Goal: Transaction & Acquisition: Purchase product/service

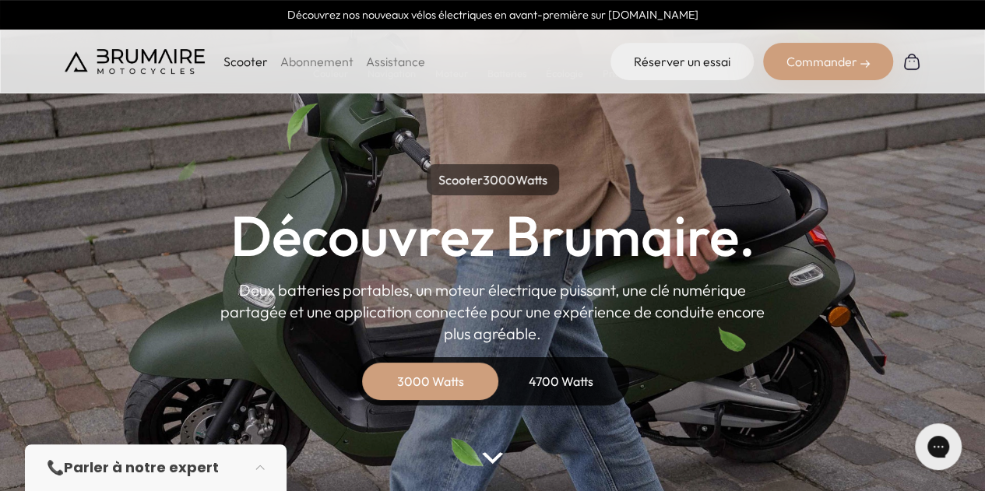
click at [574, 381] on div "4700 Watts" at bounding box center [561, 381] width 125 height 37
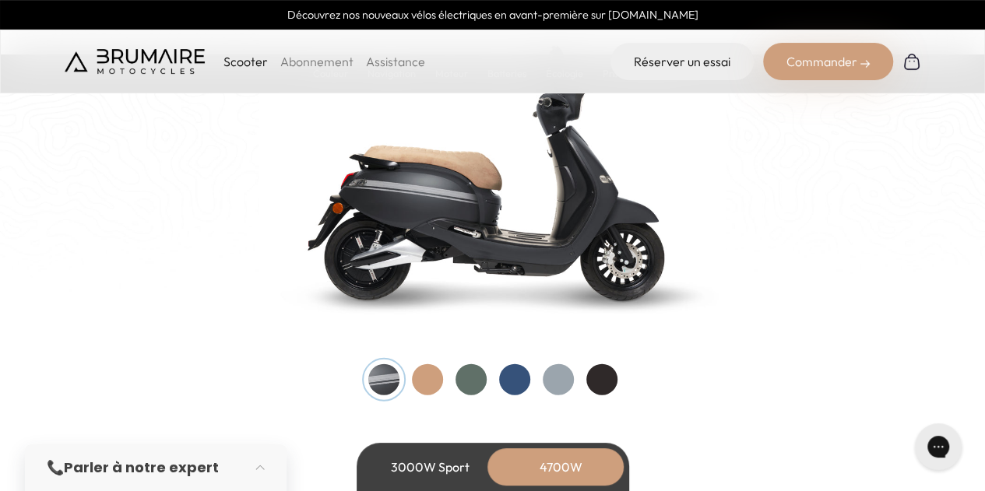
scroll to position [1660, 0]
click at [606, 379] on div at bounding box center [601, 379] width 31 height 31
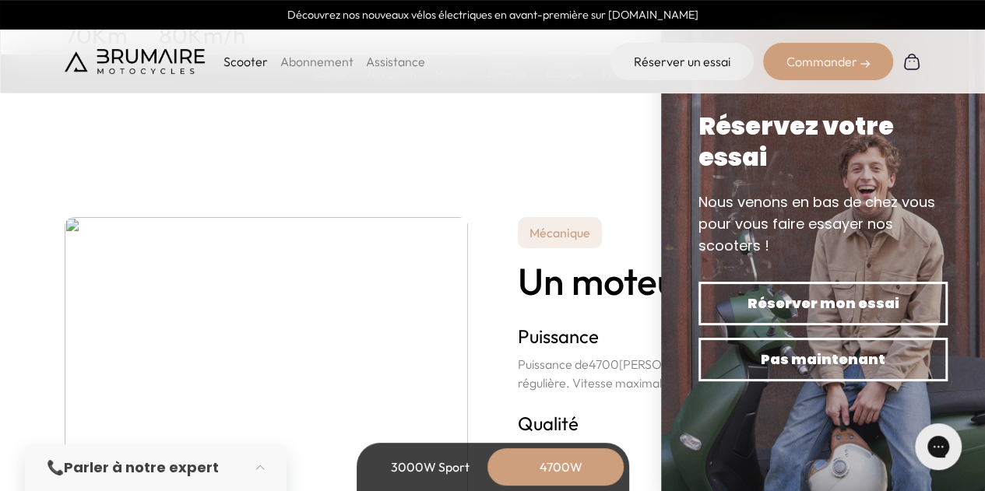
scroll to position [2881, 0]
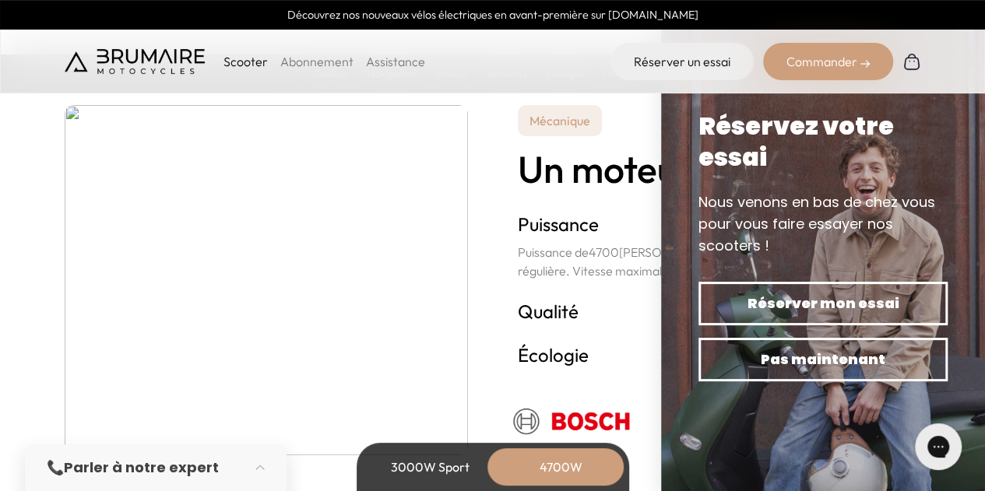
click at [441, 465] on div "3000W Sport" at bounding box center [430, 466] width 125 height 37
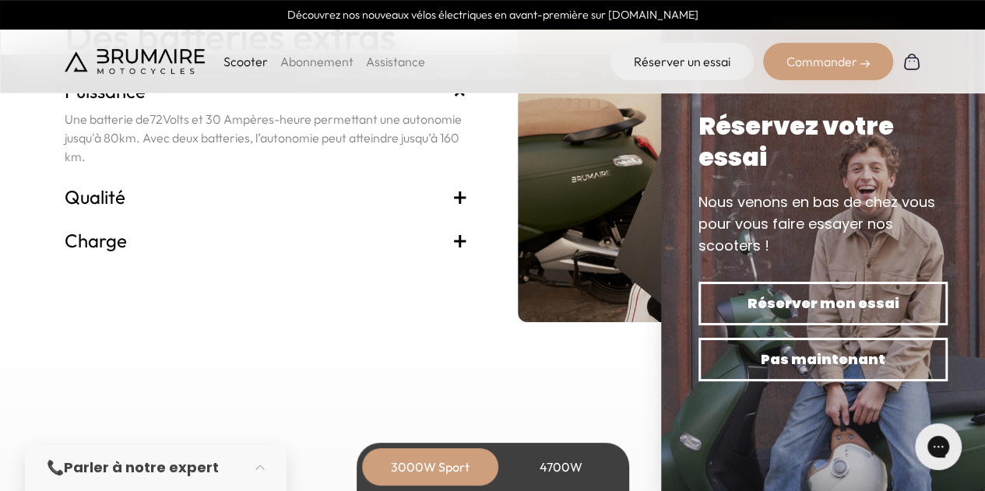
scroll to position [3359, 0]
click at [459, 195] on span "+" at bounding box center [460, 196] width 16 height 25
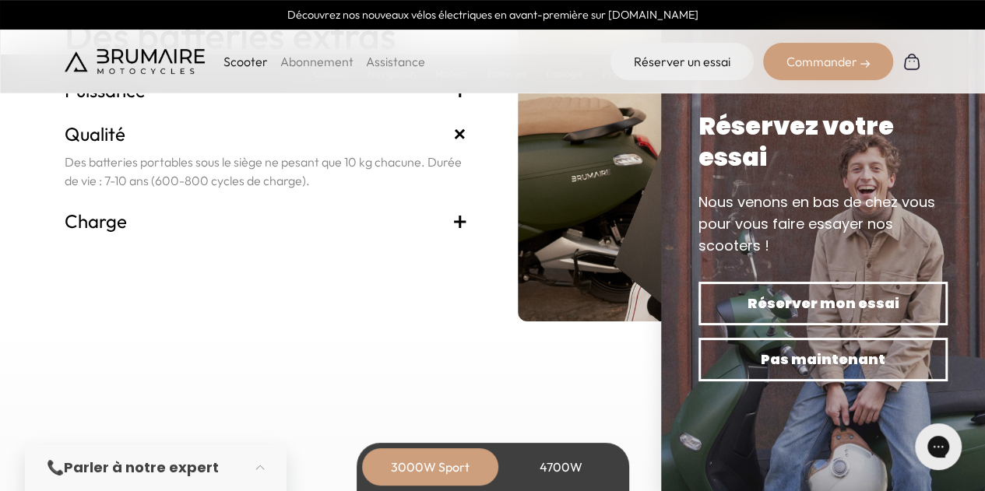
drag, startPoint x: 459, startPoint y: 195, endPoint x: 464, endPoint y: 220, distance: 25.3
click at [464, 220] on div "Batterie Des batteries extras Puissance + Une batterie de 72 Volts et 30 Ampère…" at bounding box center [266, 146] width 403 height 350
click at [459, 230] on span "+" at bounding box center [460, 221] width 16 height 25
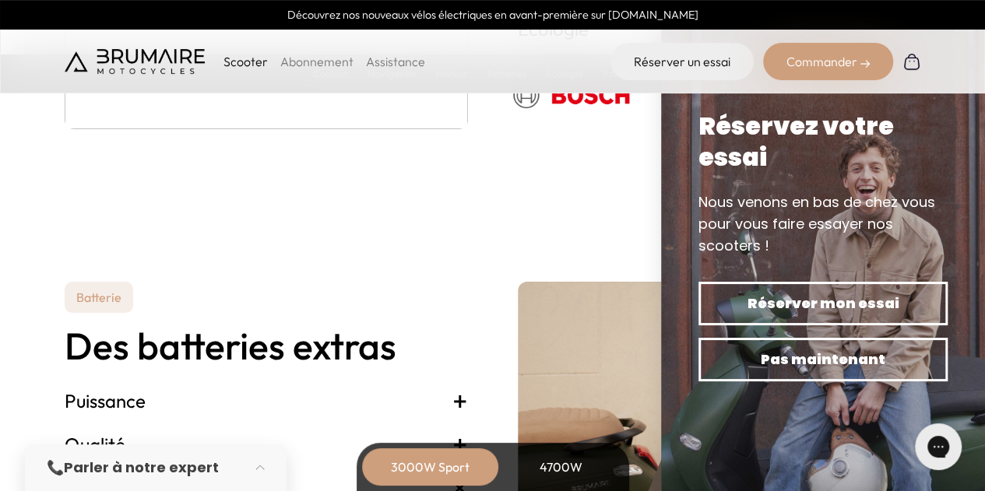
scroll to position [3142, 0]
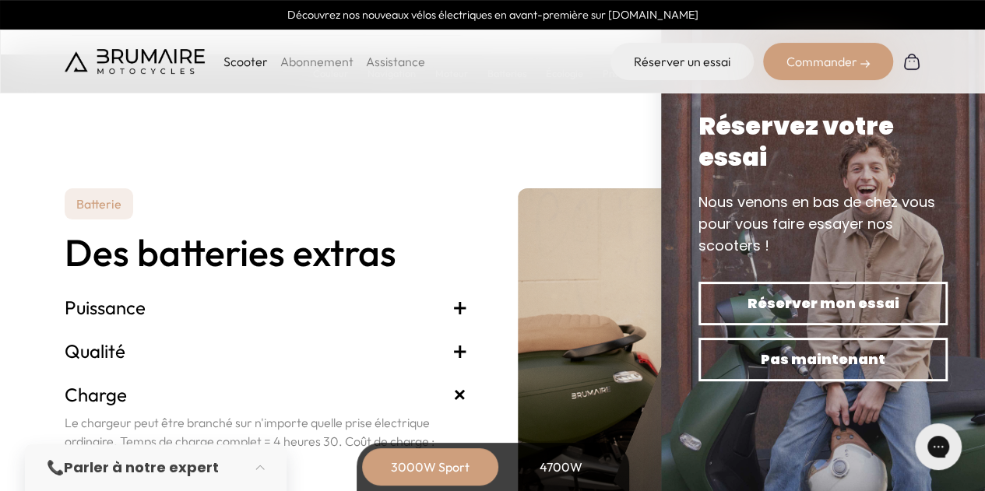
click at [463, 306] on span "+" at bounding box center [460, 307] width 16 height 25
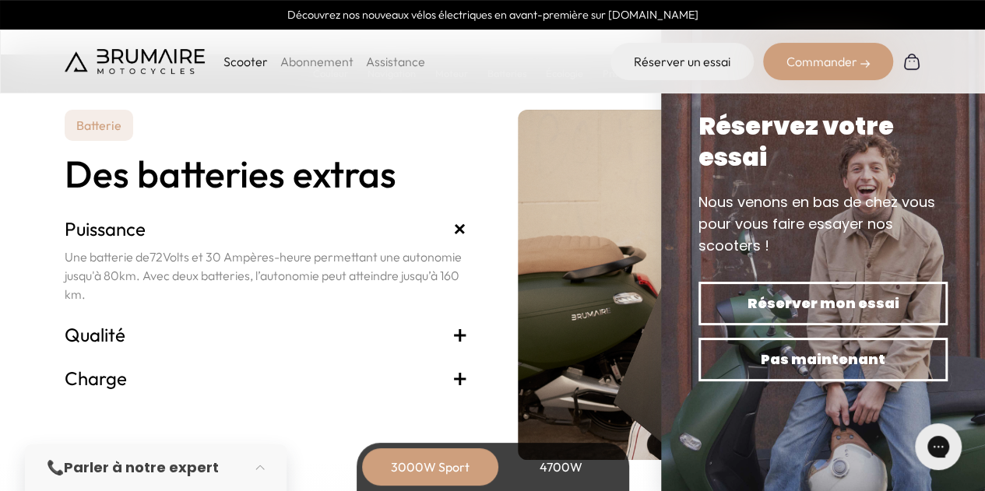
scroll to position [3221, 0]
click at [459, 335] on span "+" at bounding box center [460, 333] width 16 height 25
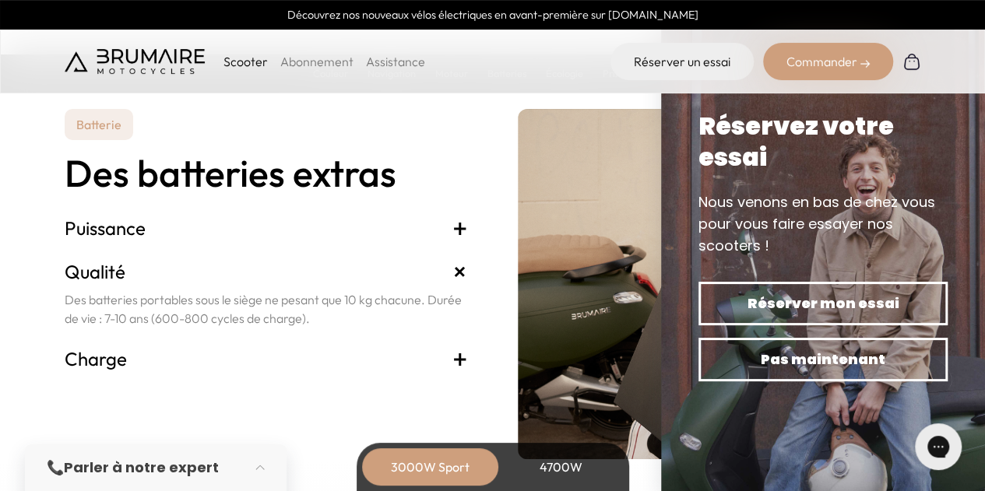
click at [459, 278] on span "+" at bounding box center [459, 272] width 29 height 29
click at [469, 365] on div "Batterie Des batteries extras Puissance + Une batterie de 72 Volts et 30 Ampère…" at bounding box center [493, 284] width 856 height 350
click at [459, 364] on span "+" at bounding box center [460, 358] width 16 height 25
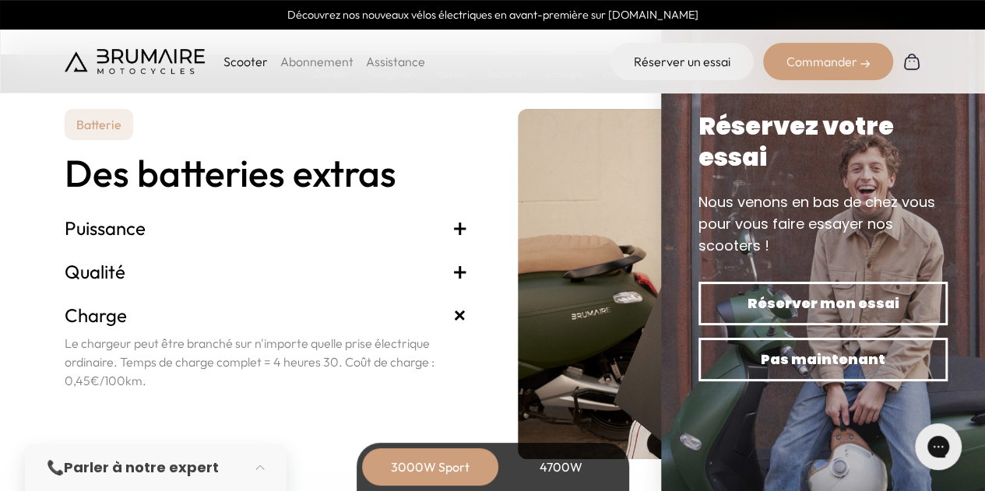
click at [456, 232] on span "+" at bounding box center [460, 228] width 16 height 25
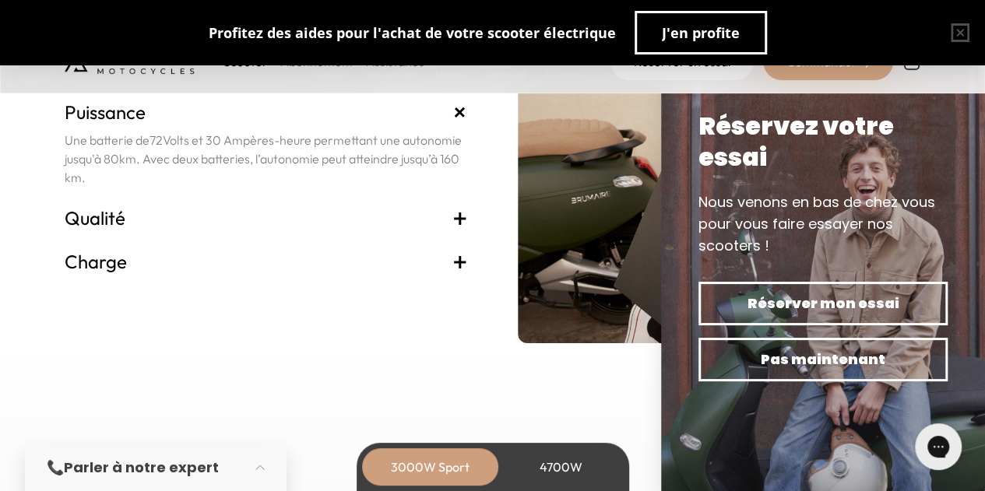
scroll to position [3338, 0]
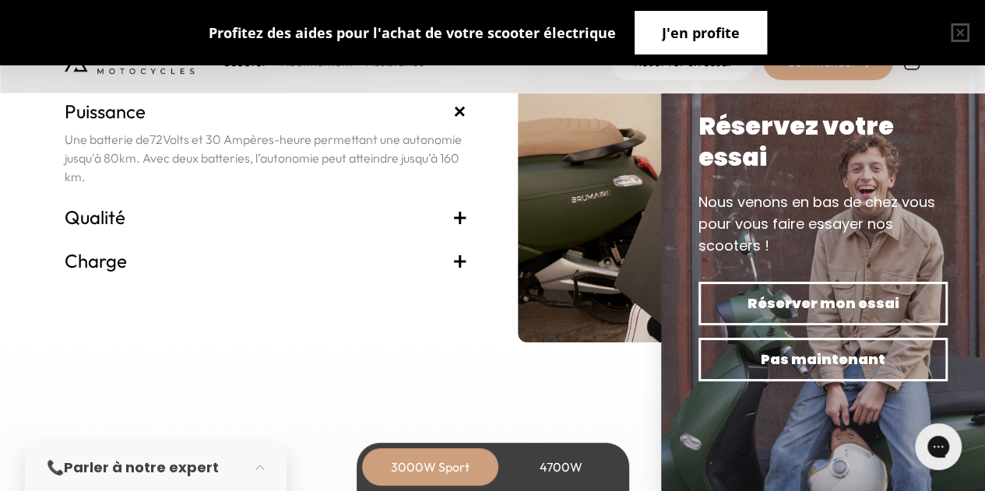
drag, startPoint x: 724, startPoint y: 45, endPoint x: 942, endPoint y: 21, distance: 219.3
click at [724, 45] on button "J'en profite" at bounding box center [700, 33] width 132 height 44
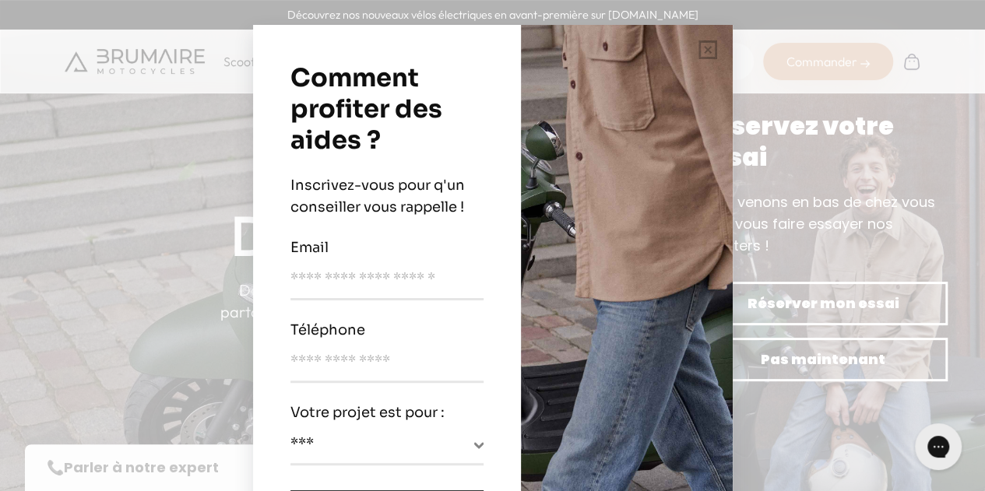
scroll to position [0, 0]
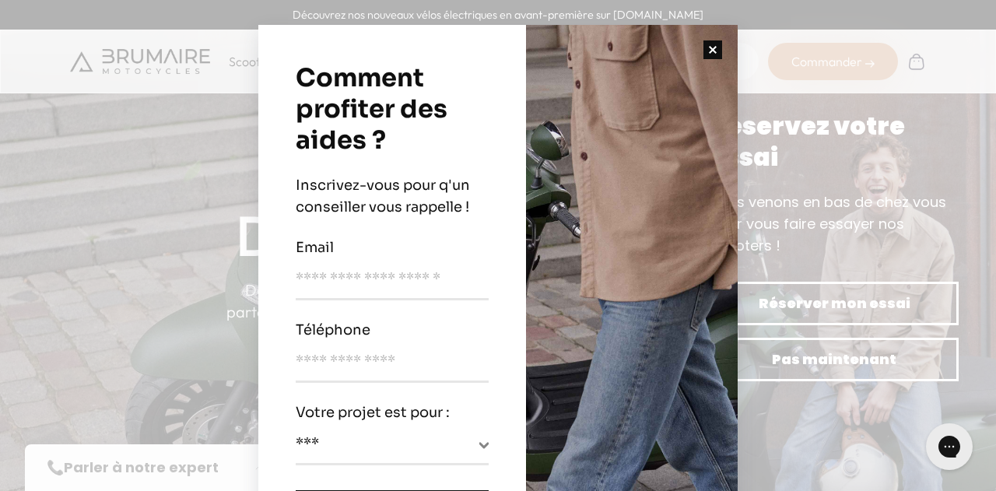
click at [705, 52] on button "button" at bounding box center [713, 50] width 50 height 50
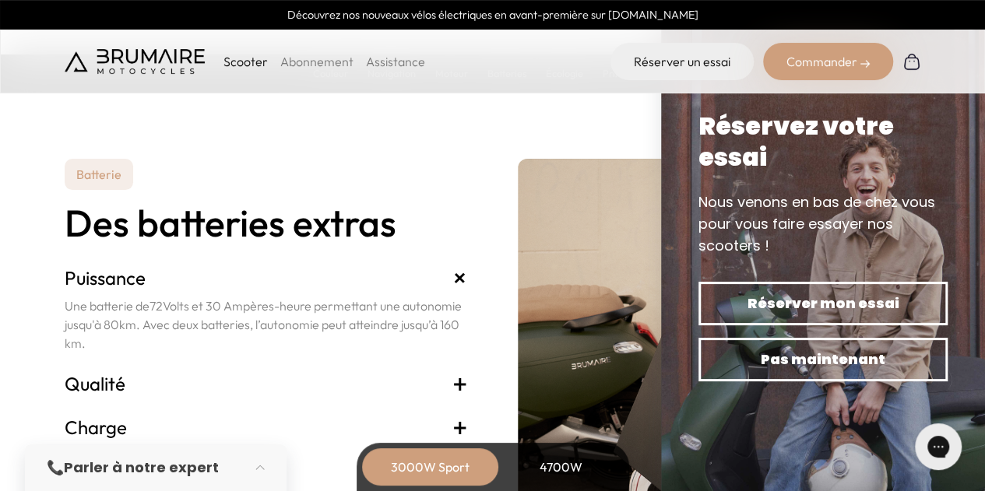
scroll to position [3172, 0]
click at [441, 465] on div "3000W Sport" at bounding box center [430, 466] width 125 height 37
click at [819, 65] on div "Commander" at bounding box center [828, 61] width 130 height 37
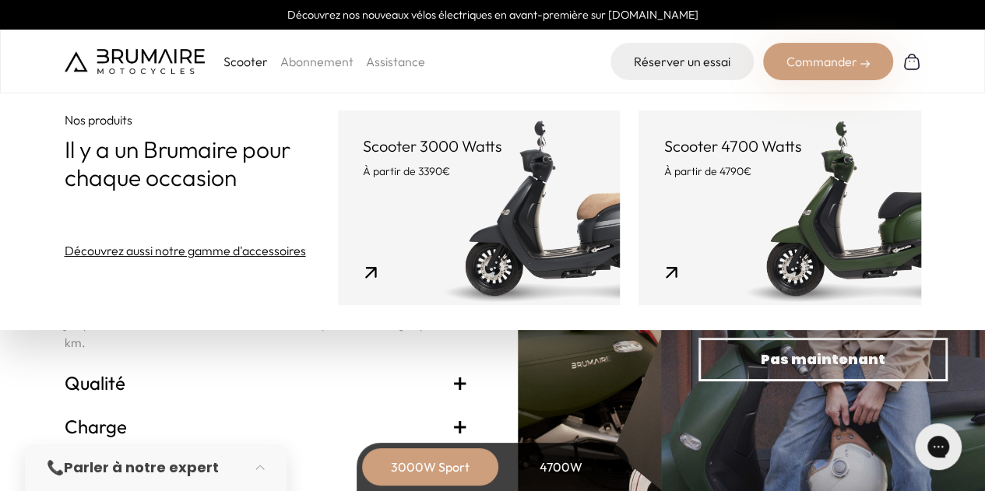
click at [480, 205] on link "Scooter 3000 Watts À partir de 3390€" at bounding box center [479, 208] width 282 height 195
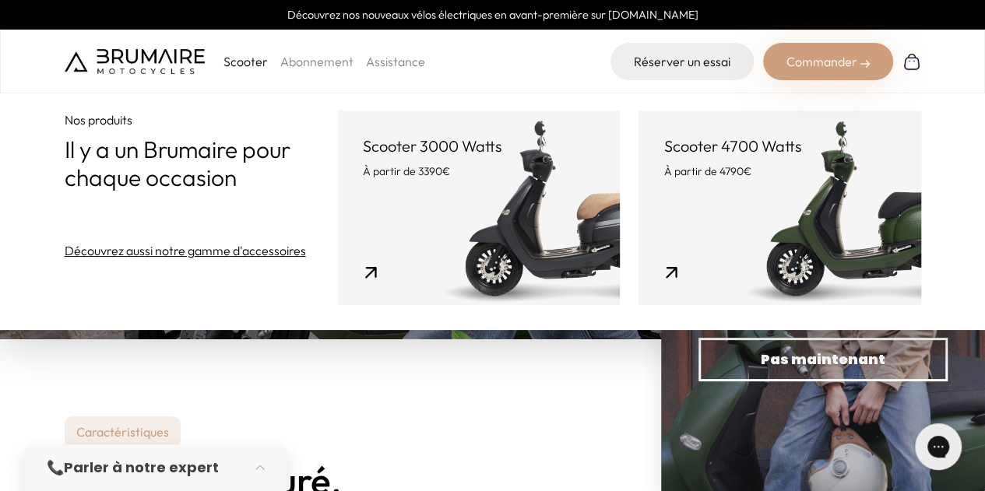
scroll to position [72, 0]
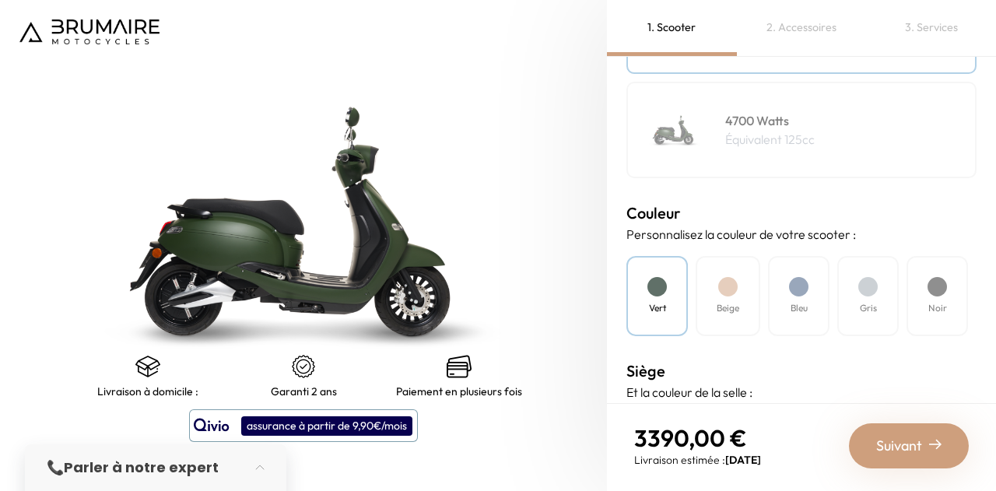
scroll to position [332, 0]
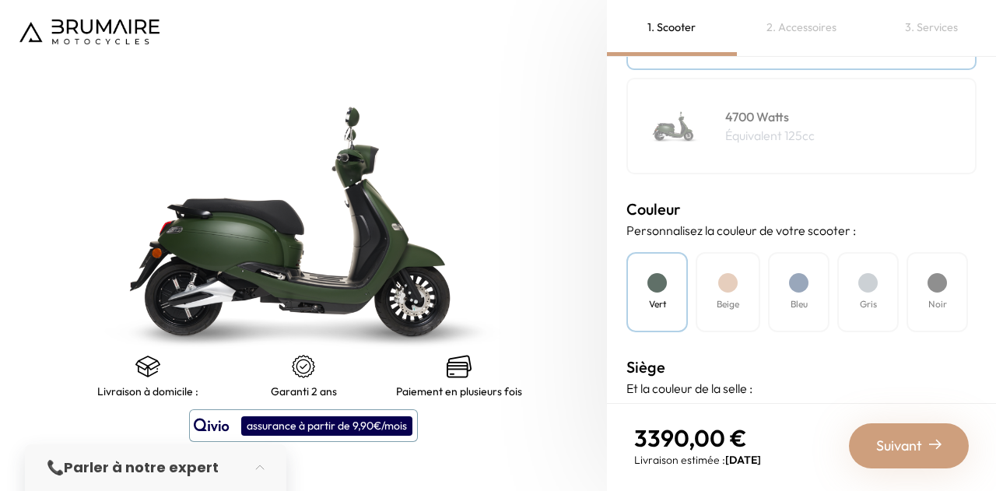
click at [942, 283] on div at bounding box center [937, 282] width 19 height 19
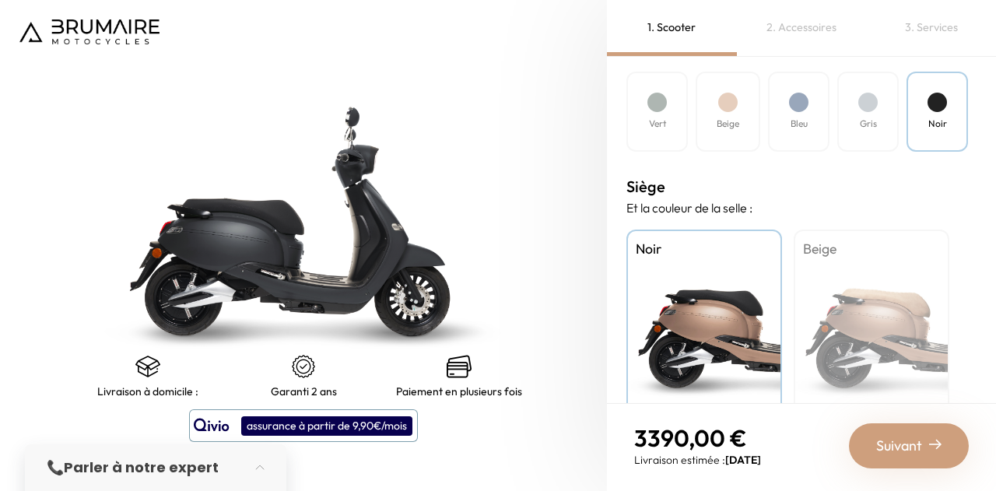
scroll to position [524, 0]
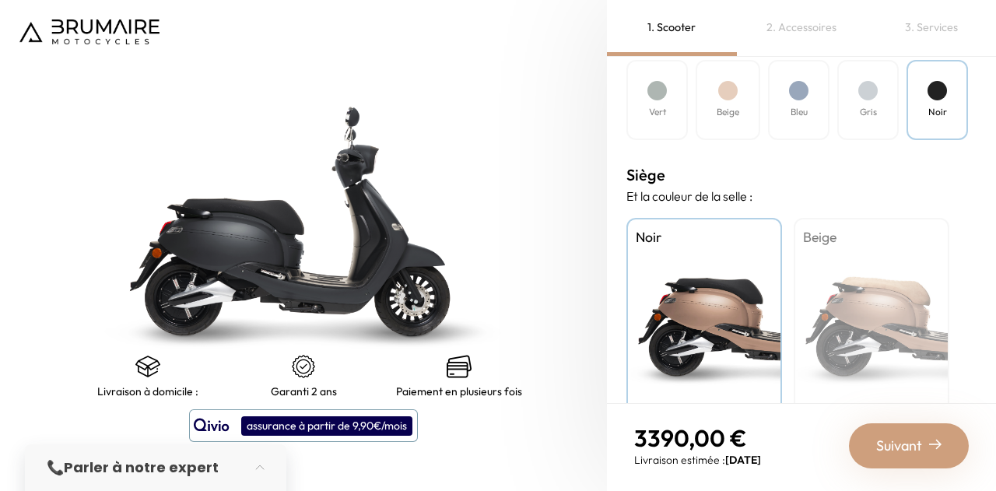
click at [716, 304] on div "Noir" at bounding box center [705, 315] width 156 height 195
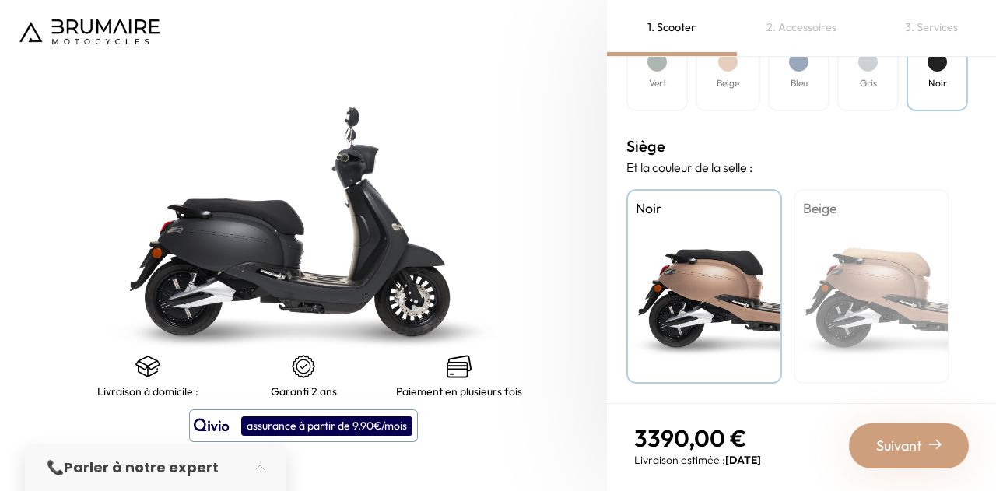
scroll to position [553, 0]
click at [913, 438] on span "Suivant" at bounding box center [899, 446] width 46 height 22
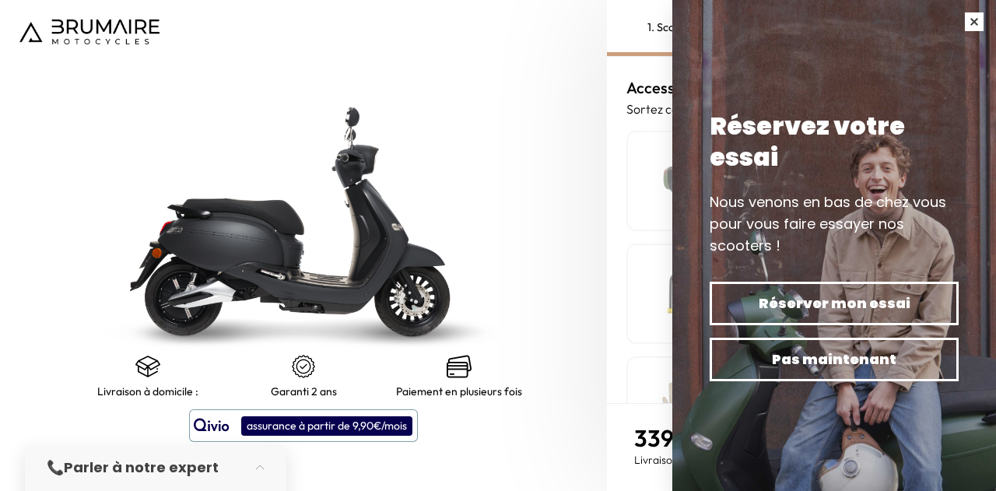
click at [976, 23] on button "button" at bounding box center [975, 22] width 44 height 44
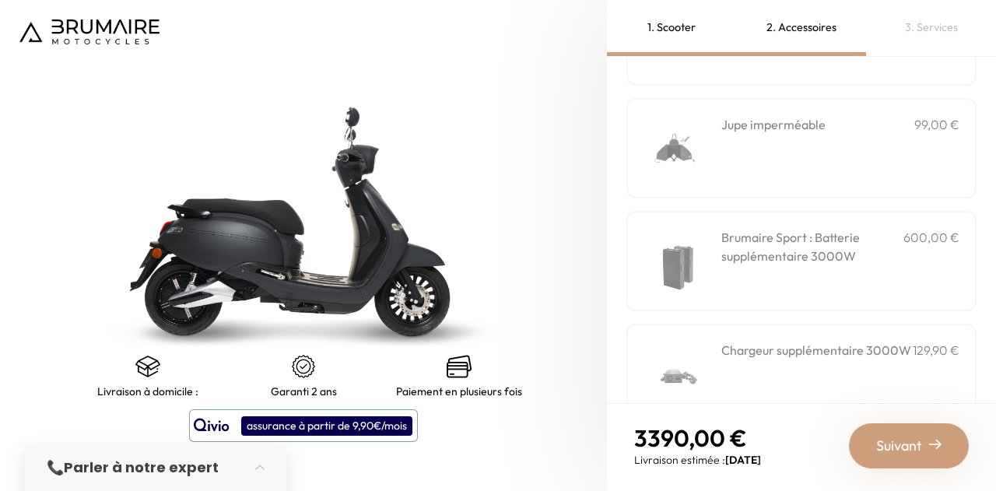
scroll to position [637, 0]
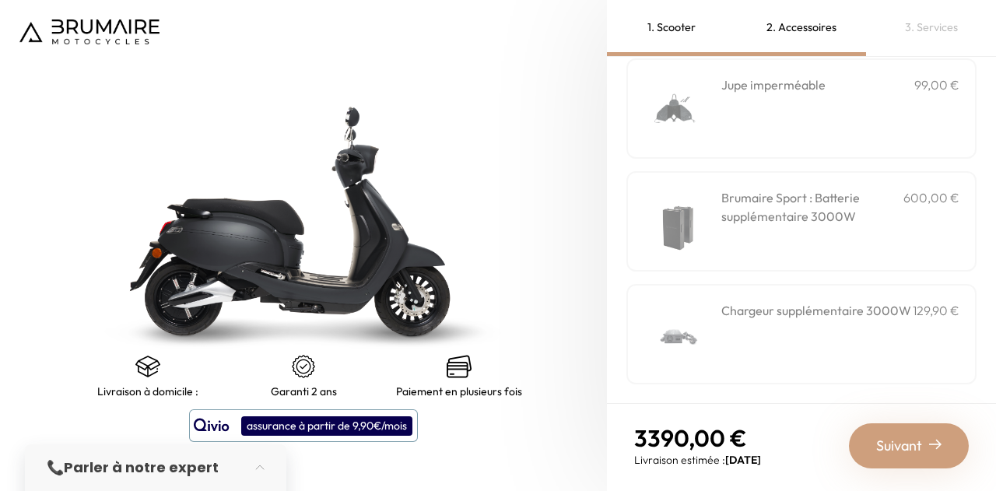
click at [786, 223] on h3 "Brumaire Sport : Batterie supplémentaire 3000W" at bounding box center [813, 206] width 182 height 37
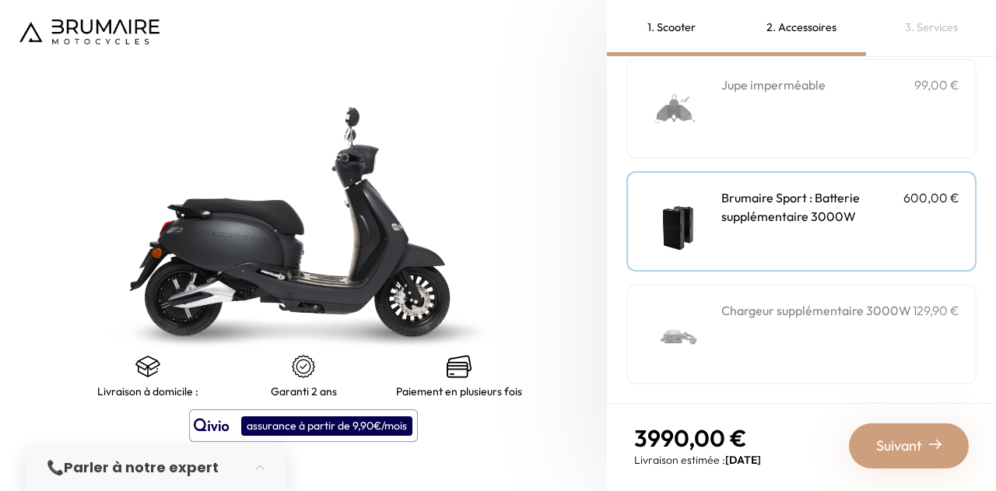
click at [924, 450] on div "Suivant" at bounding box center [909, 445] width 120 height 45
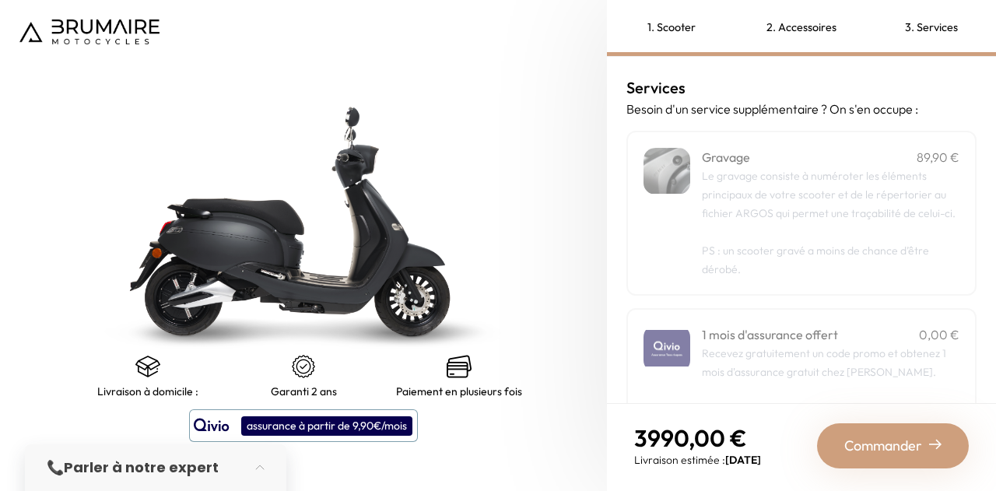
click at [827, 369] on p "Recevez gratuitement un code promo et obtenez 1 mois d'assurance gratuit chez Q…" at bounding box center [831, 409] width 258 height 131
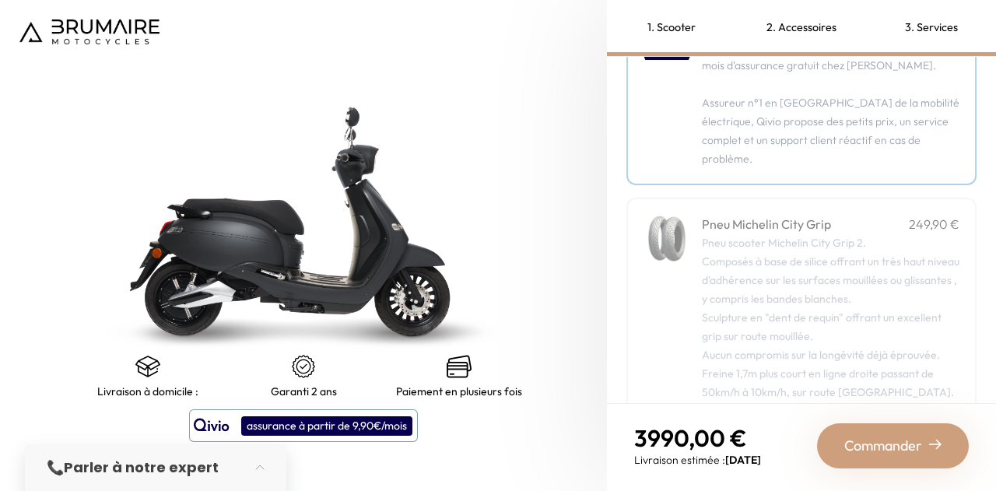
scroll to position [378, 0]
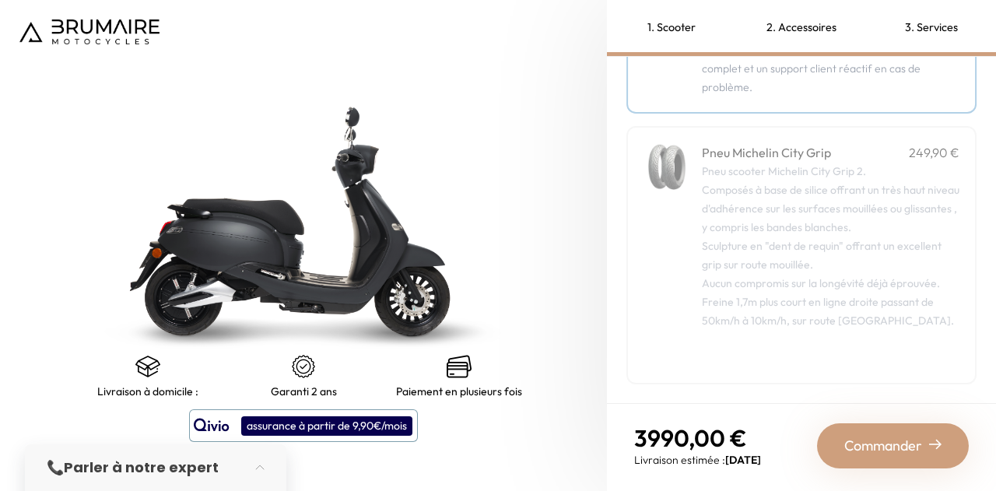
click at [342, 429] on div "assurance à partir de 9,90€/mois" at bounding box center [326, 425] width 171 height 19
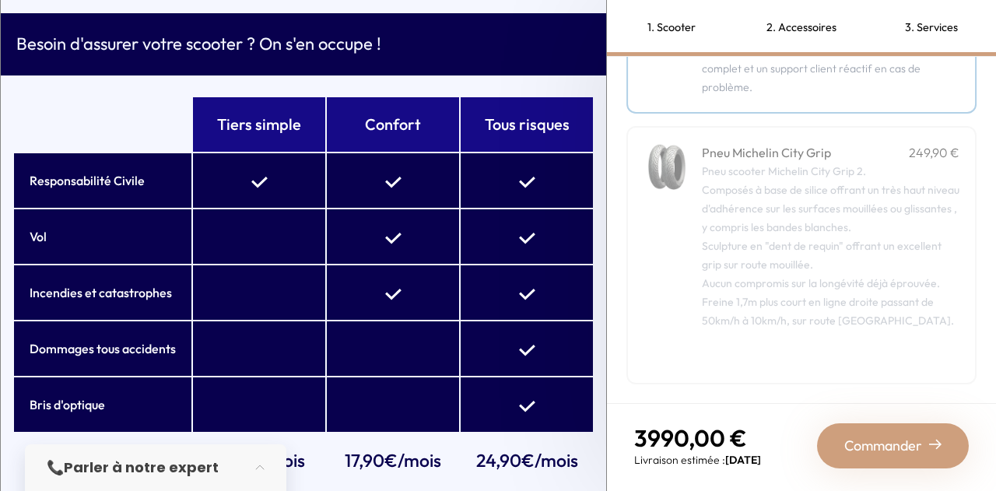
scroll to position [65, 0]
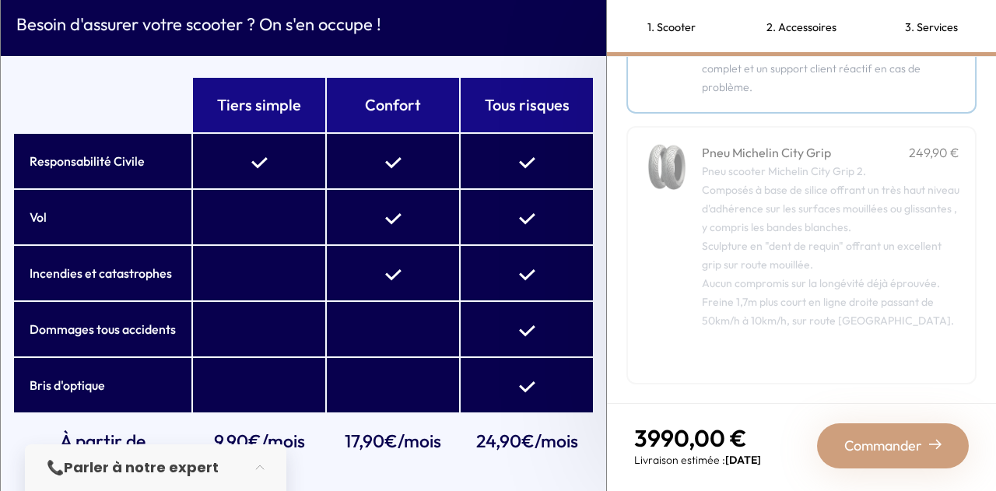
click at [672, 318] on div "Pneu Michelin City Grip 249,90 € Pneu scooter Michelin City Grip 2. Composés à …" at bounding box center [802, 255] width 350 height 258
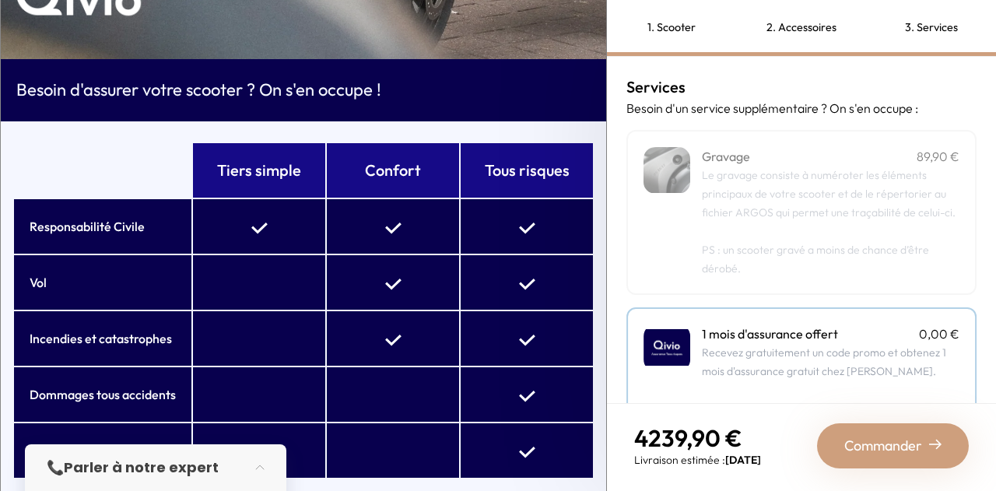
scroll to position [0, 0]
click at [933, 29] on div "3. Services" at bounding box center [931, 28] width 130 height 56
click at [787, 35] on div "2. Accessoires" at bounding box center [802, 28] width 130 height 56
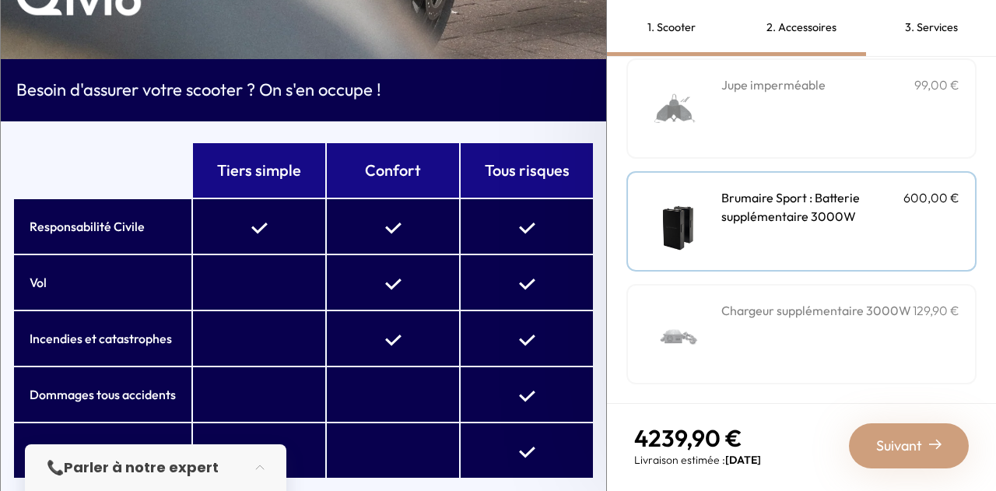
click at [898, 441] on span "Suivant" at bounding box center [899, 446] width 46 height 22
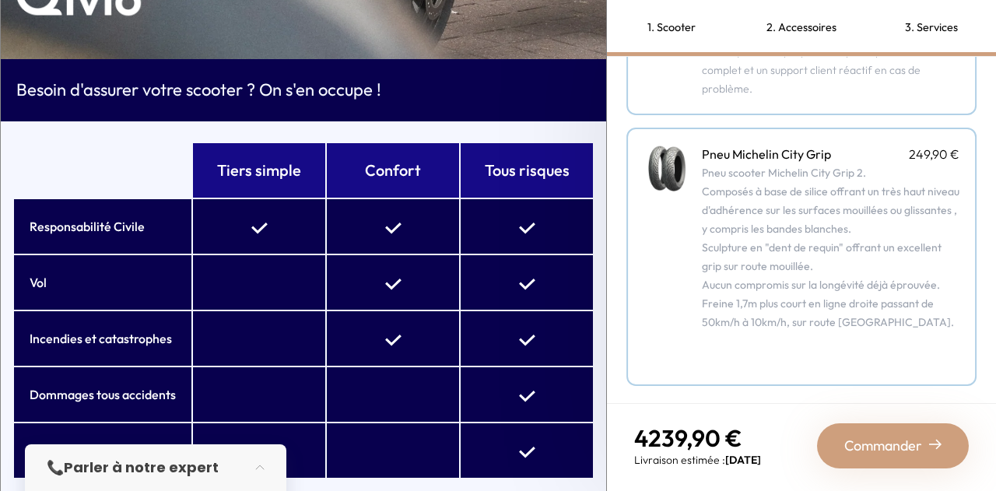
scroll to position [220, 0]
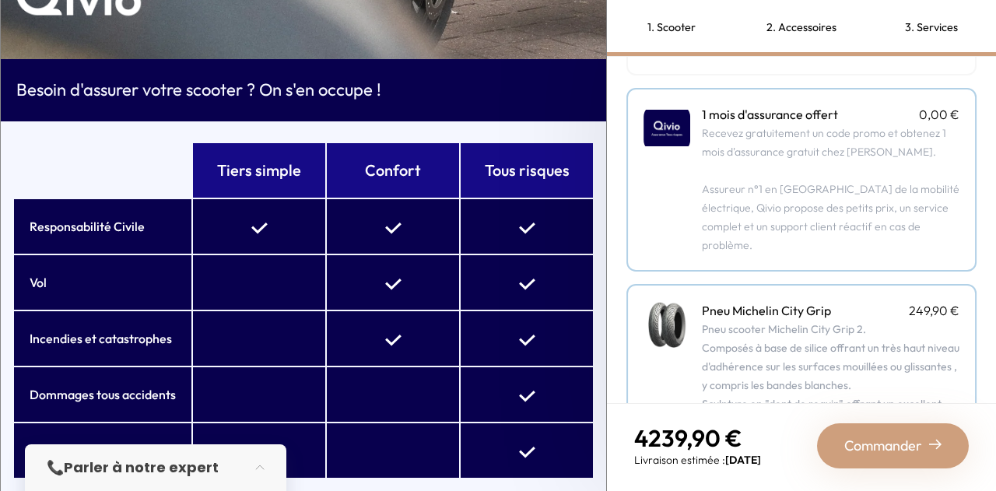
click at [784, 175] on p "Recevez gratuitement un code promo et obtenez 1 mois d'assurance gratuit chez Q…" at bounding box center [831, 189] width 258 height 131
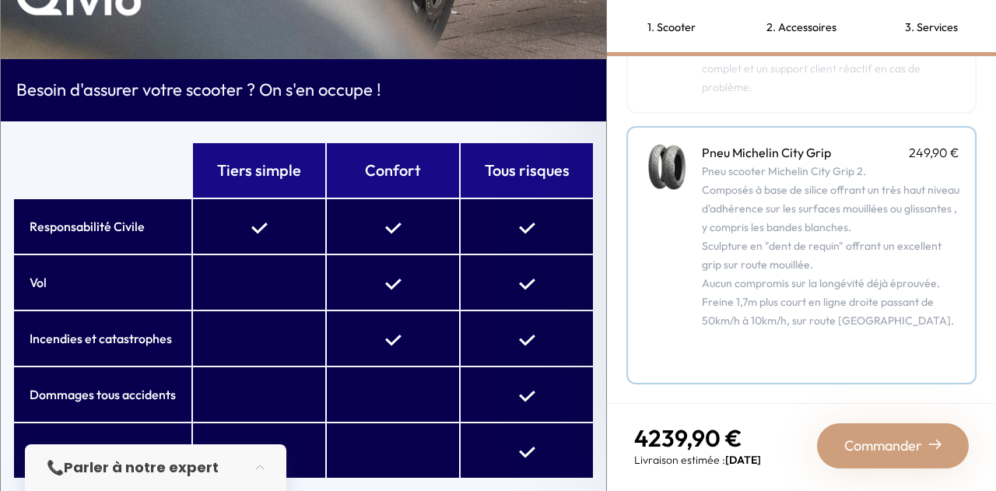
scroll to position [0, 0]
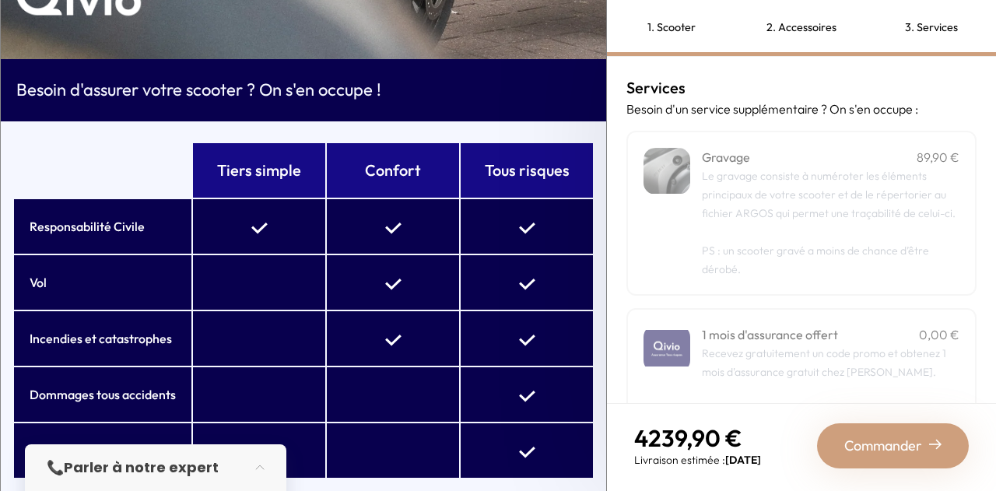
click at [284, 105] on div "Besoin d'assurer votre scooter ? On s'en occupe !" at bounding box center [304, 90] width 606 height 62
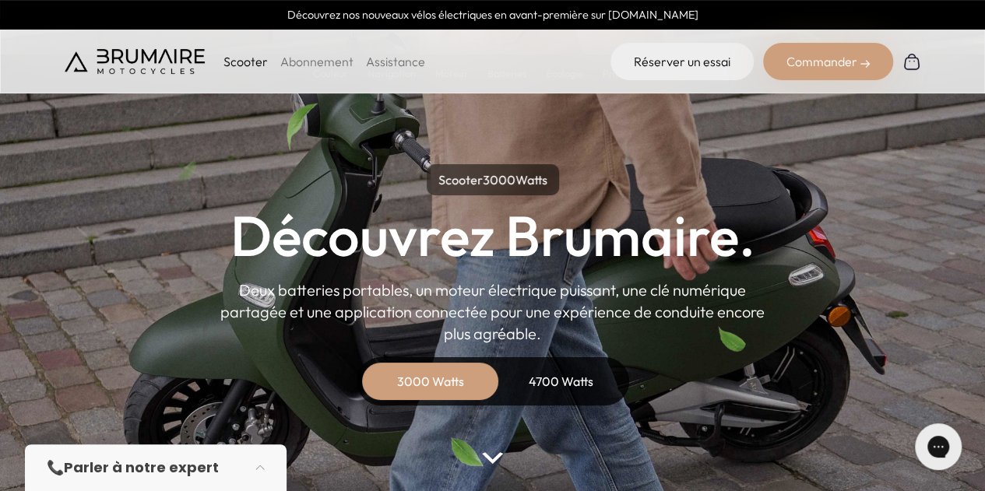
click at [307, 61] on link "Abonnement" at bounding box center [316, 62] width 73 height 16
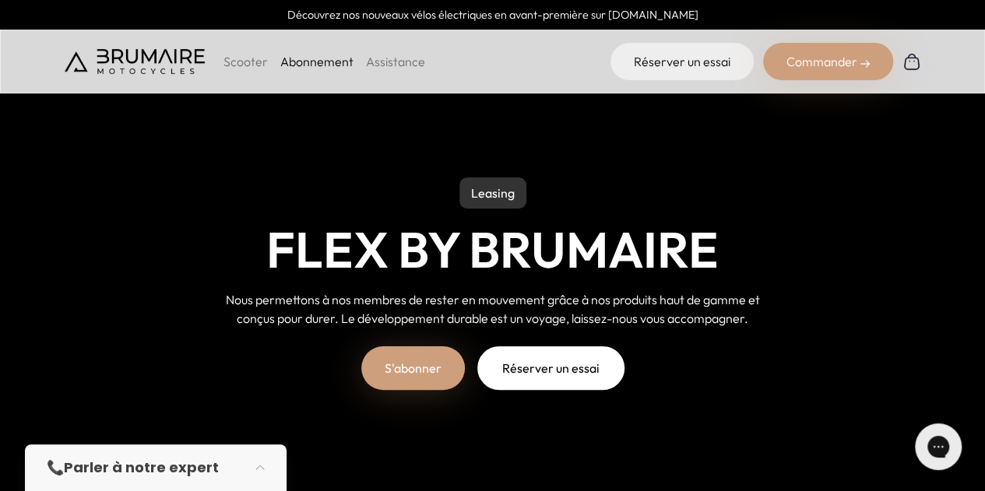
click at [249, 68] on p "Scooter" at bounding box center [245, 61] width 44 height 19
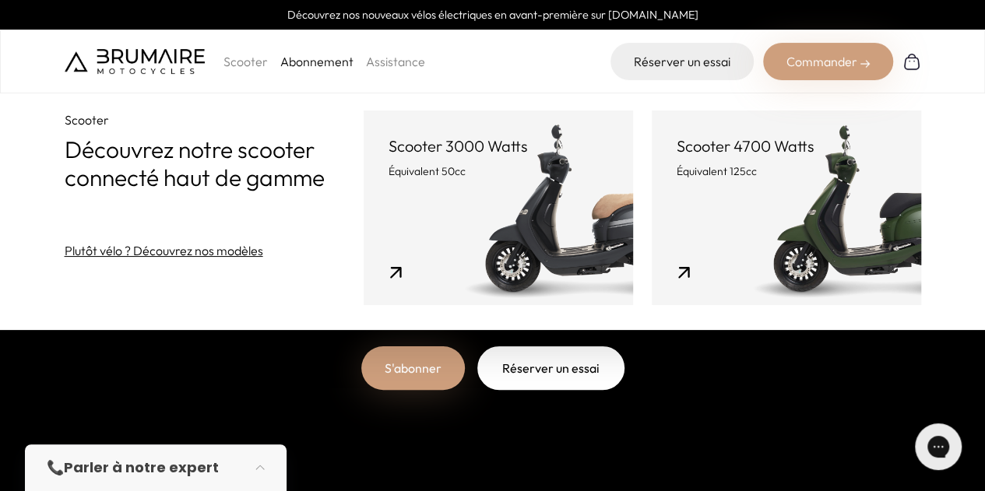
click at [395, 60] on link "Assistance" at bounding box center [395, 62] width 59 height 16
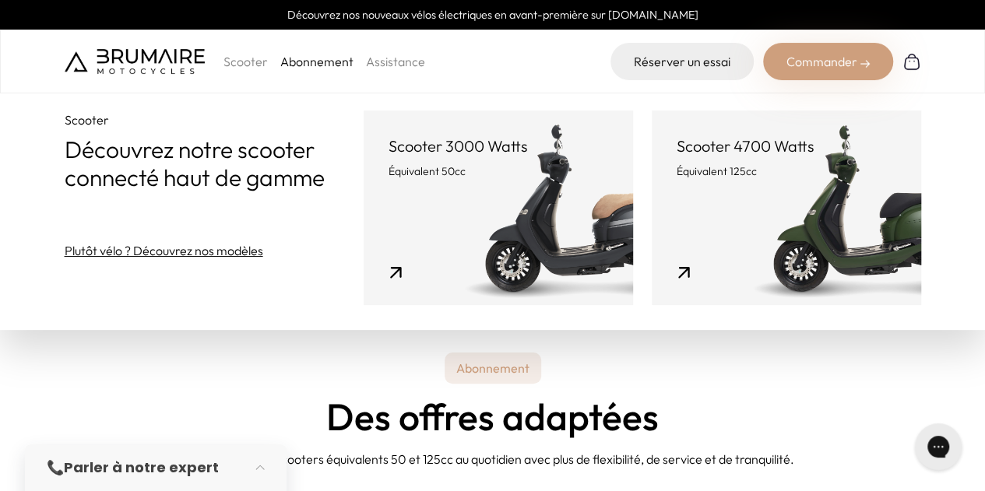
scroll to position [187, 0]
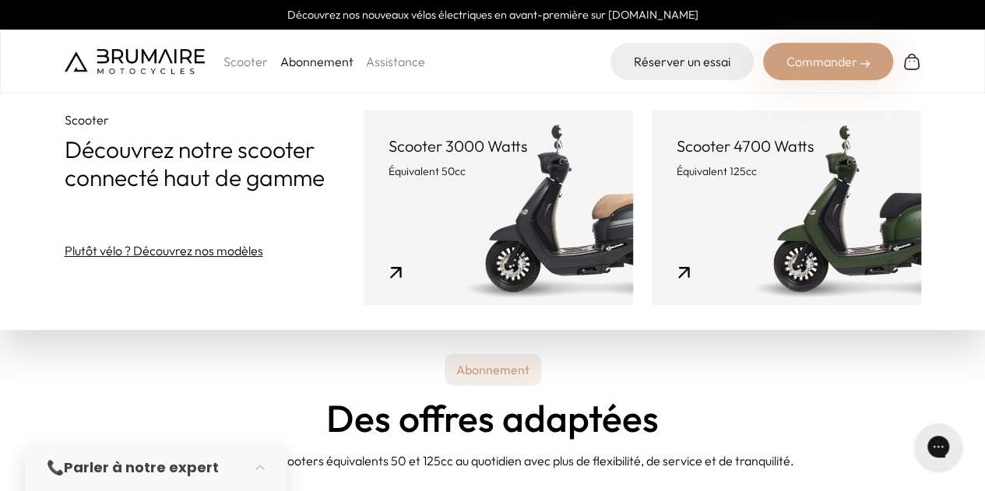
click at [237, 57] on p "Scooter" at bounding box center [245, 61] width 44 height 19
click at [177, 248] on link "Plutôt vélo ? Découvrez nos modèles" at bounding box center [164, 250] width 198 height 19
